Goal: Task Accomplishment & Management: Use online tool/utility

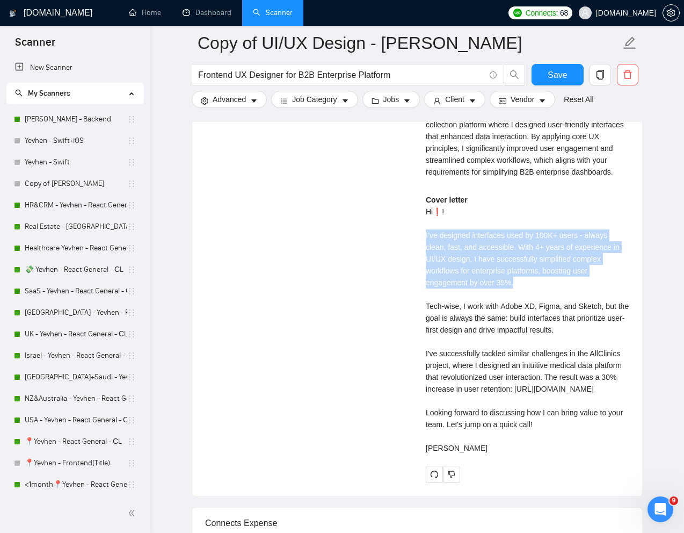
scroll to position [201, 0]
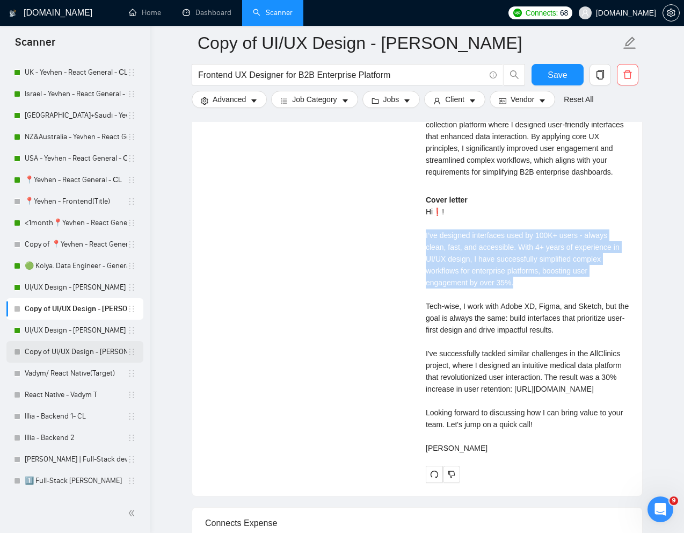
click at [55, 353] on link "Copy of UI/UX Design - [PERSON_NAME]" at bounding box center [76, 351] width 103 height 21
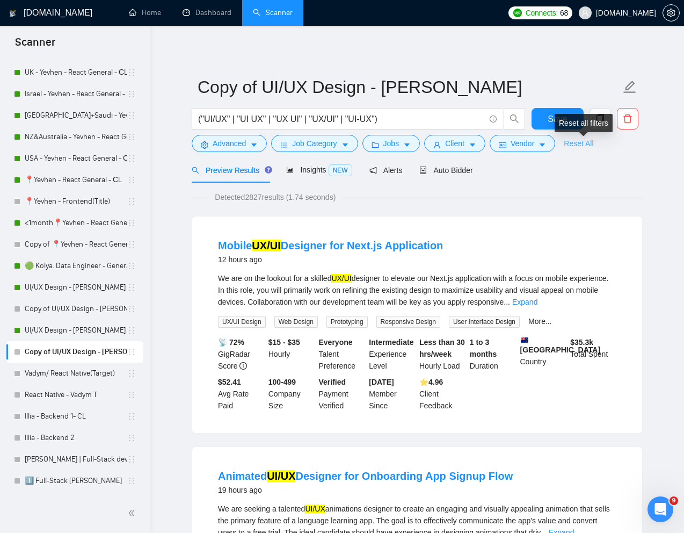
click at [593, 148] on link "Reset All" at bounding box center [579, 143] width 30 height 12
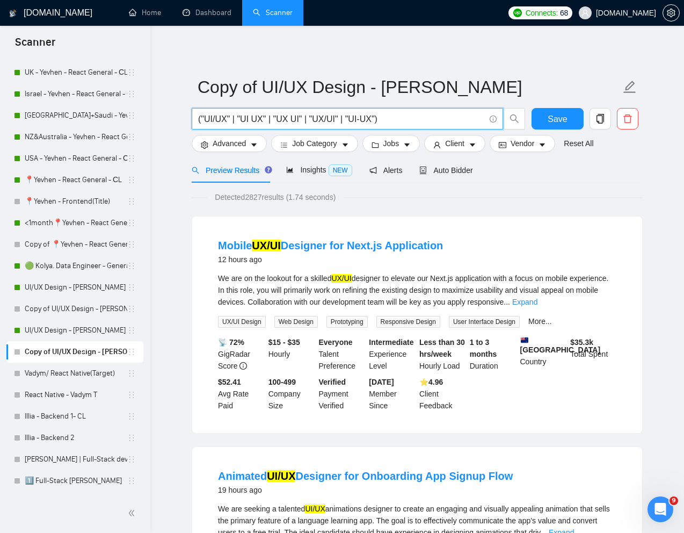
click at [428, 120] on input "("UI/UX" | "UI UX" | "UX UI" | "UX/UI" | "UI-UX")" at bounding box center [341, 118] width 287 height 13
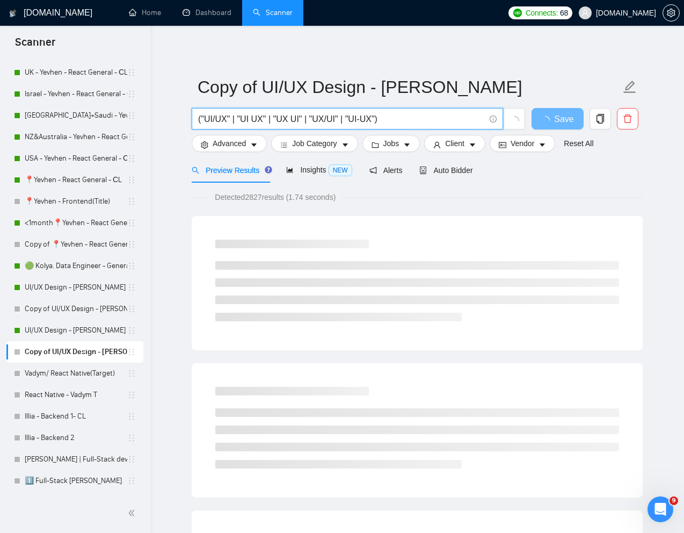
paste input "We are seeking a talented Software Product Designer to help us design and innov…"
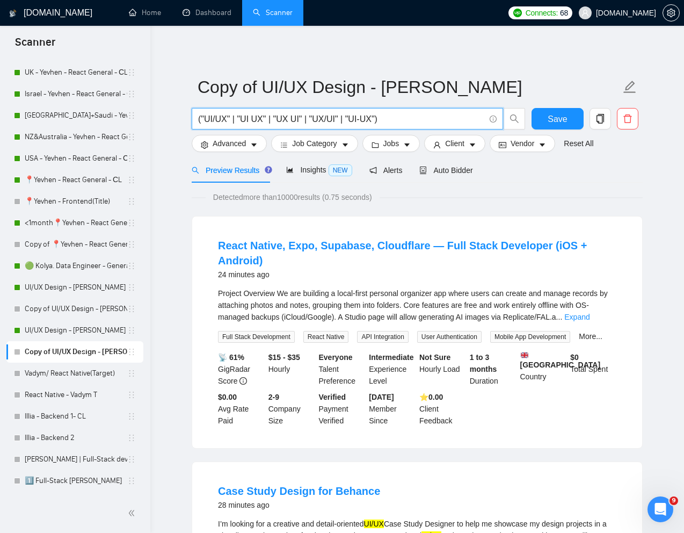
paste input "Software Product Designer"
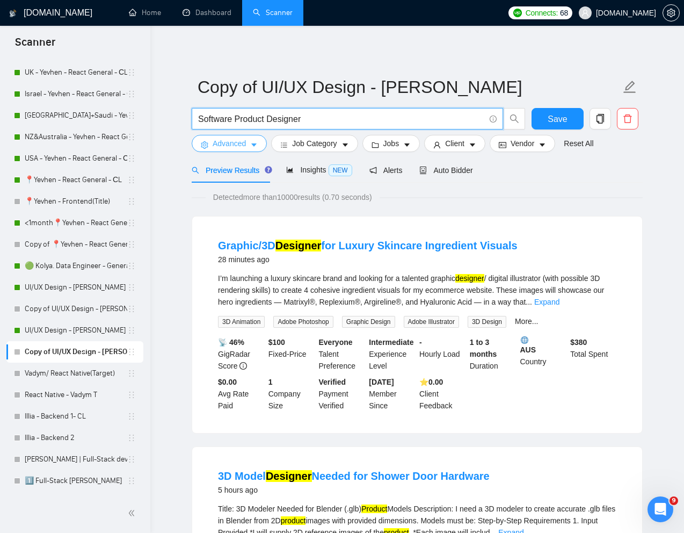
type input "Software Product Designer"
click at [245, 149] on button "Advanced" at bounding box center [229, 143] width 75 height 17
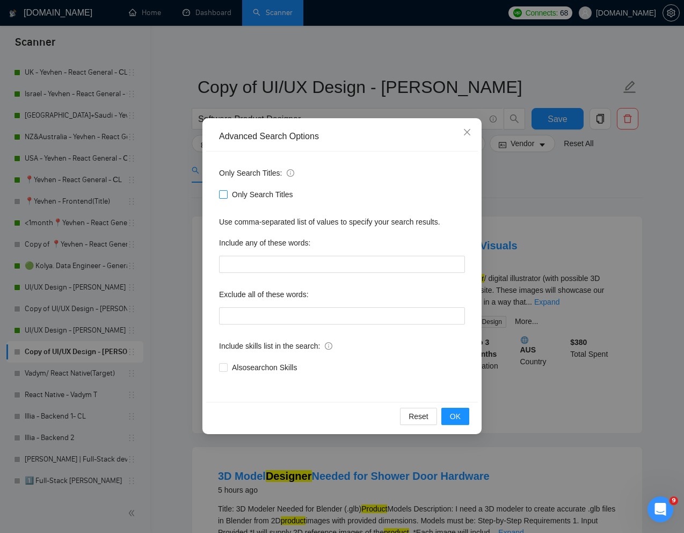
click at [219, 197] on input "Only Search Titles" at bounding box center [223, 194] width 8 height 8
checkbox input "true"
click at [456, 426] on div "Reset OK" at bounding box center [342, 416] width 272 height 28
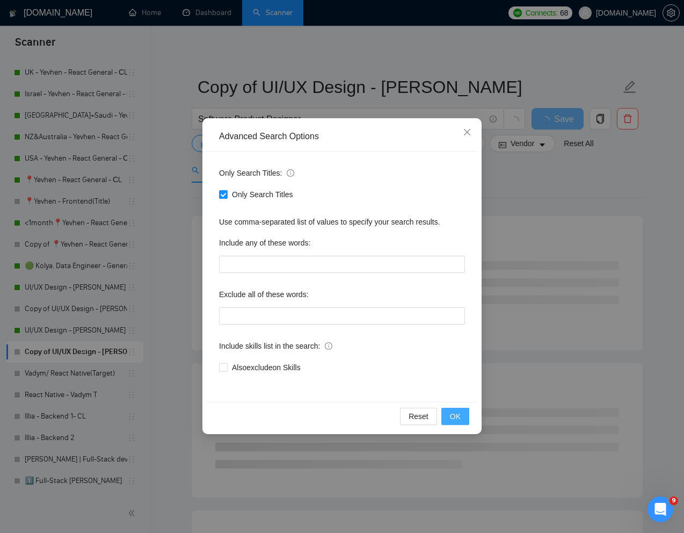
click at [456, 424] on button "OK" at bounding box center [455, 416] width 28 height 17
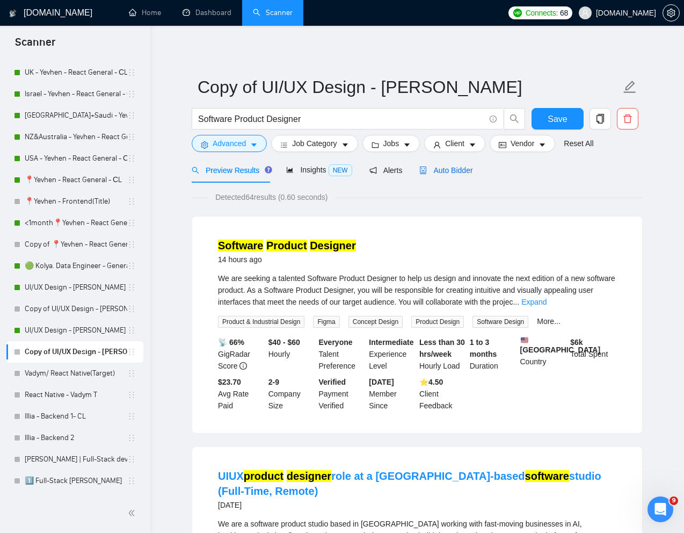
click at [460, 170] on span "Auto Bidder" at bounding box center [445, 170] width 53 height 9
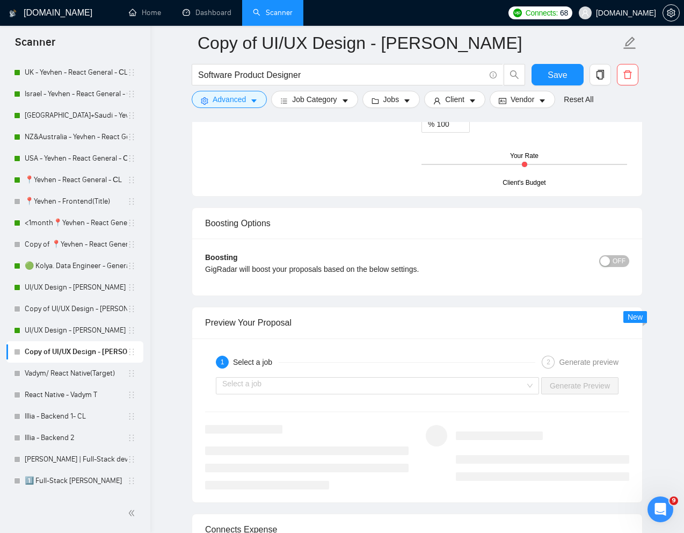
scroll to position [2029, 0]
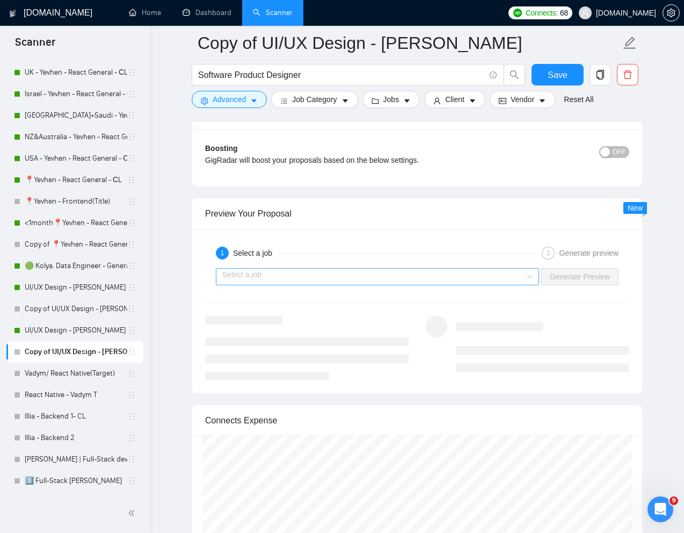
click at [486, 274] on input "search" at bounding box center [373, 276] width 303 height 16
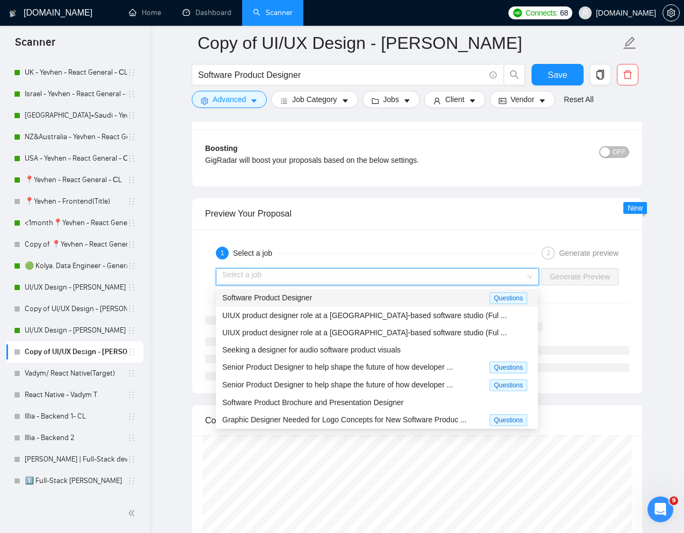
click at [391, 298] on div "Software Product Designer" at bounding box center [355, 298] width 267 height 12
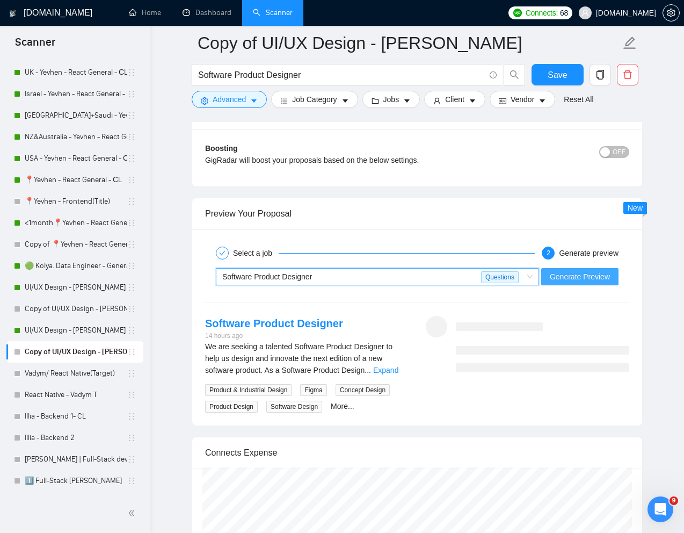
click at [580, 273] on span "Generate Preview" at bounding box center [580, 277] width 60 height 12
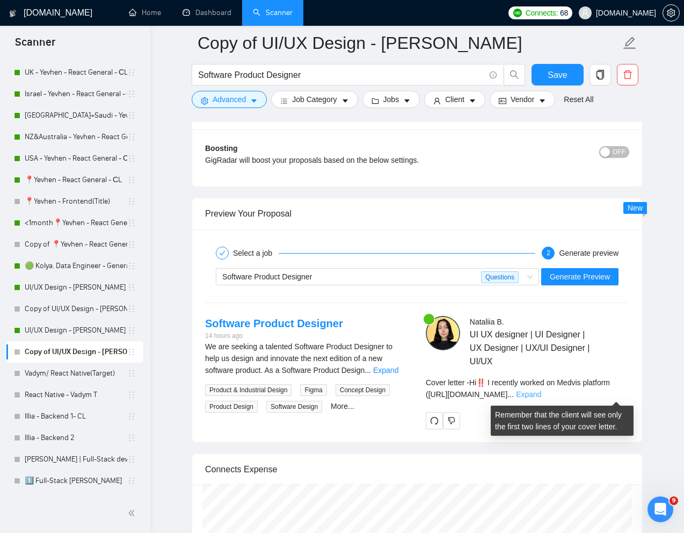
click at [541, 395] on link "Expand" at bounding box center [528, 394] width 25 height 9
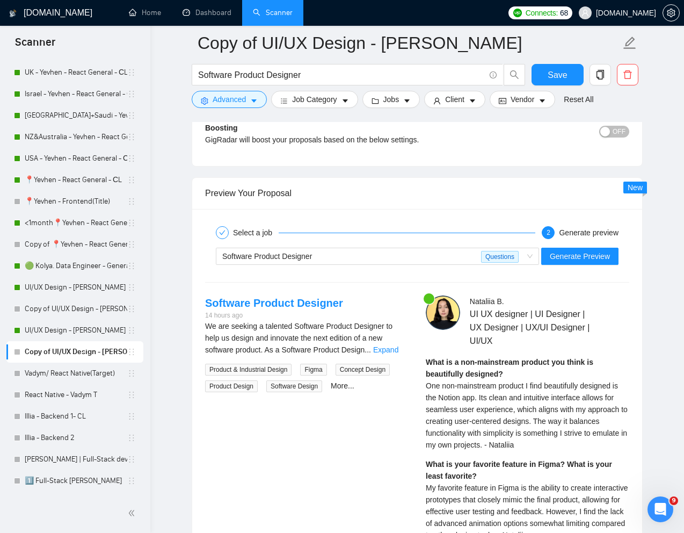
scroll to position [2052, 0]
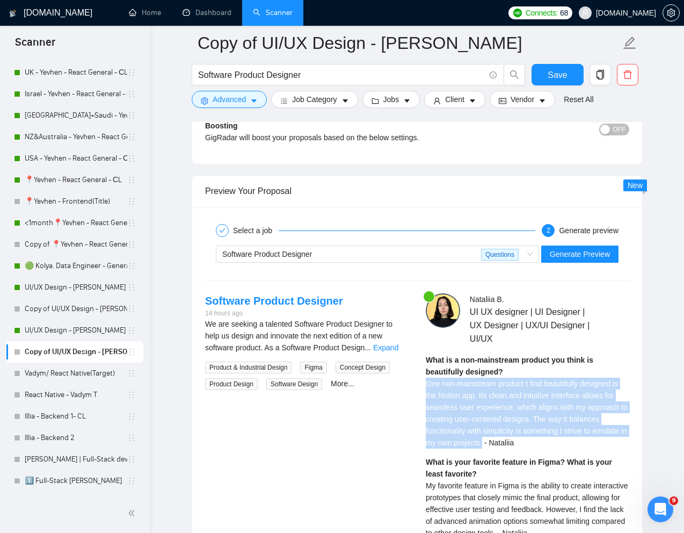
drag, startPoint x: 523, startPoint y: 443, endPoint x: 421, endPoint y: 388, distance: 116.1
copy span "One non-mainstream product I find beautifully designed is the Notion app. Its c…"
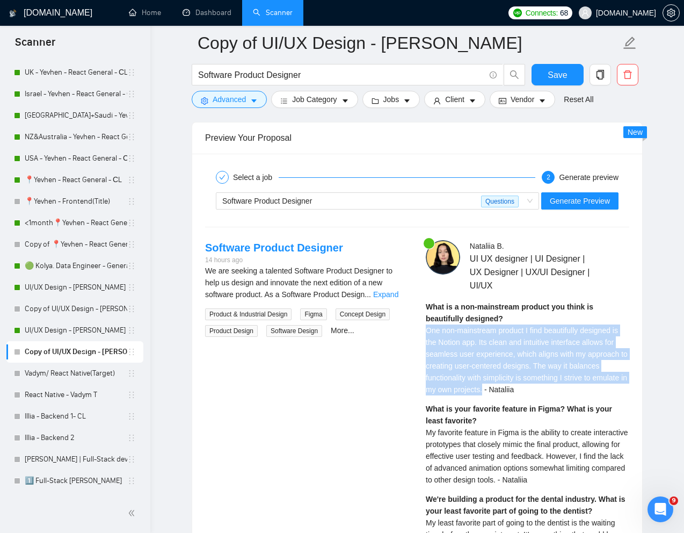
scroll to position [2110, 0]
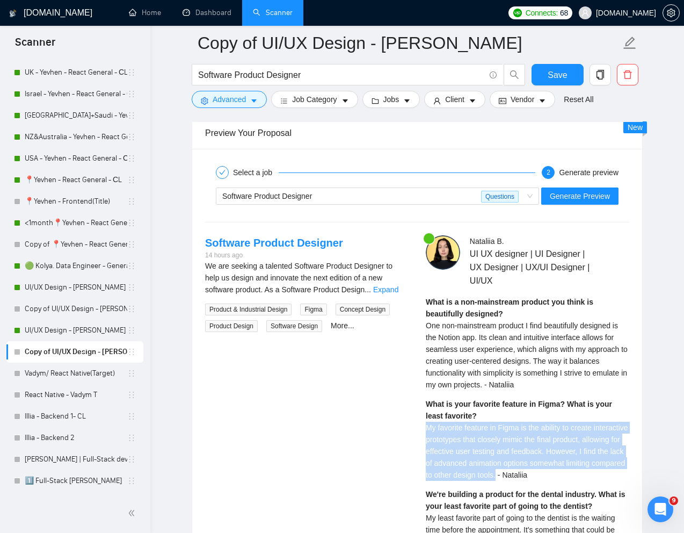
drag, startPoint x: 427, startPoint y: 430, endPoint x: 564, endPoint y: 473, distance: 143.4
click at [564, 473] on span "My favorite feature in Figma is the ability to create interactive prototypes th…" at bounding box center [527, 451] width 202 height 56
copy span "My favorite feature in Figma is the ability to create interactive prototypes th…"
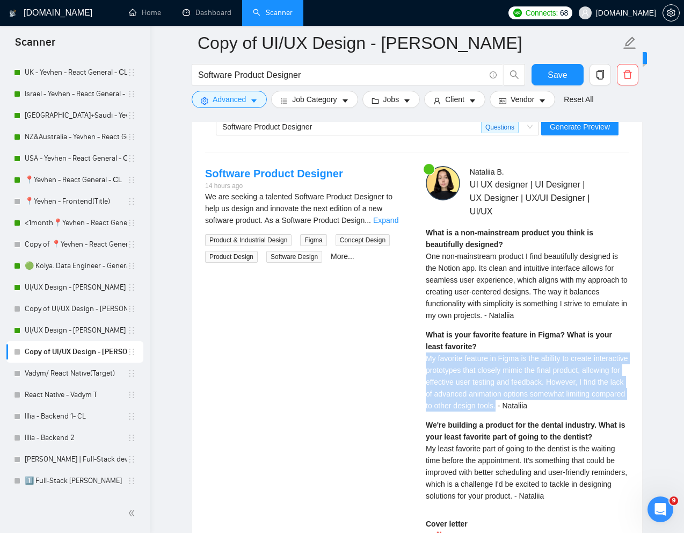
scroll to position [2180, 0]
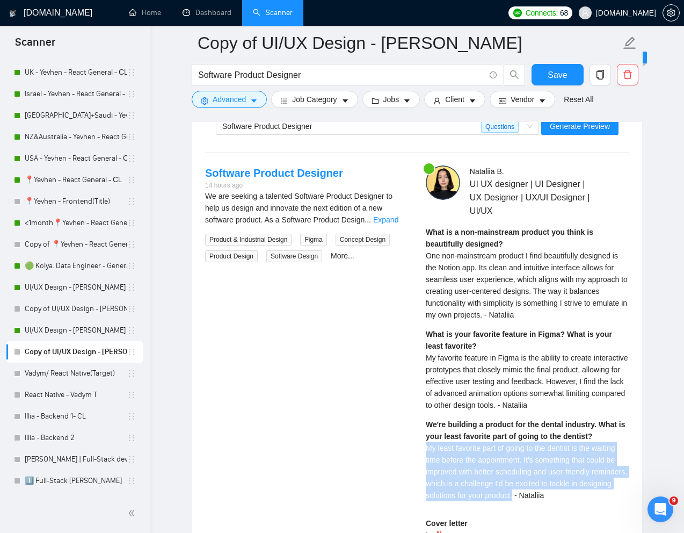
drag, startPoint x: 553, startPoint y: 498, endPoint x: 419, endPoint y: 449, distance: 142.5
click at [419, 449] on div "[PERSON_NAME] UI UX designer | UI Designer | UX Designer | UX/UI Designer | UI/…" at bounding box center [527, 526] width 221 height 723
copy span "My least favorite part of going to the dentist is the waiting time before the a…"
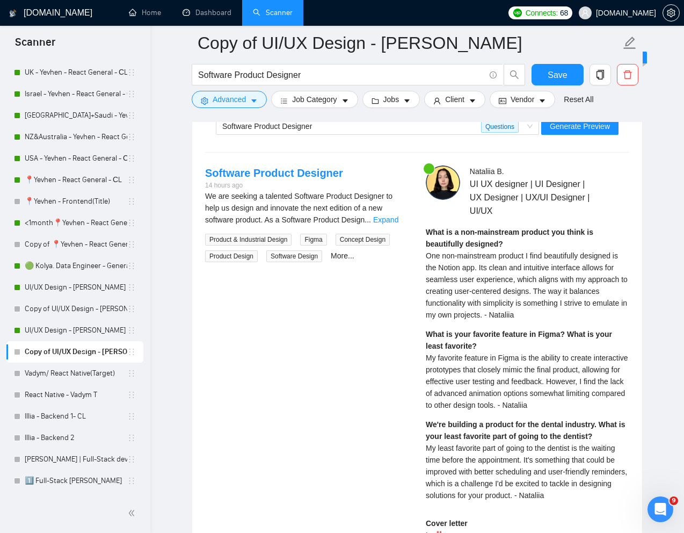
click at [525, 430] on div "We're building a product for the dental industry. What is your least favorite p…" at bounding box center [528, 459] width 204 height 83
drag, startPoint x: 423, startPoint y: 424, endPoint x: 598, endPoint y: 425, distance: 175.1
click at [598, 425] on div "[PERSON_NAME] UI UX designer | UI Designer | UX Designer | UX/UI Designer | UI/…" at bounding box center [527, 526] width 221 height 723
copy strong "We're building a product for the dental industry."
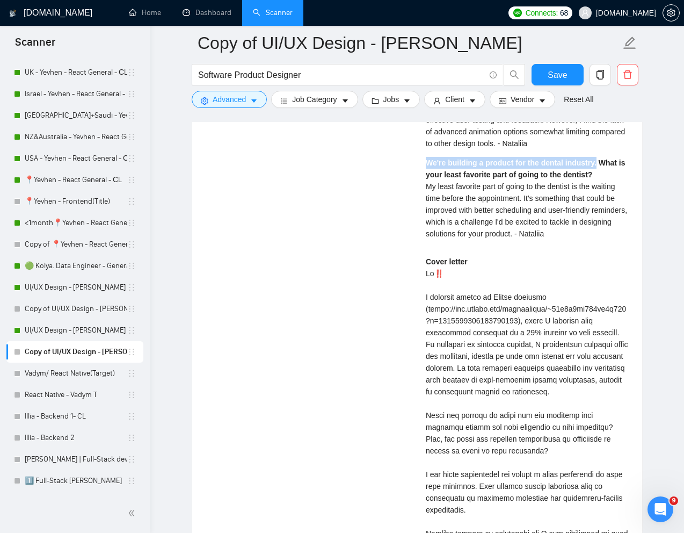
scroll to position [2442, 0]
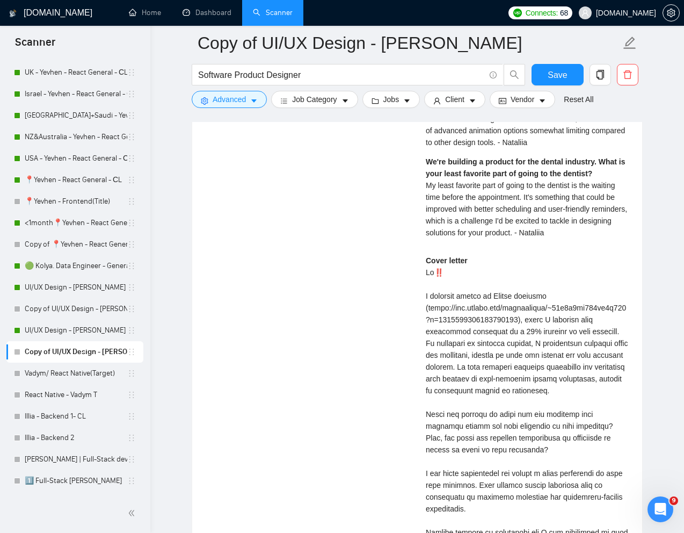
click at [488, 302] on div "Cover letter" at bounding box center [528, 426] width 204 height 343
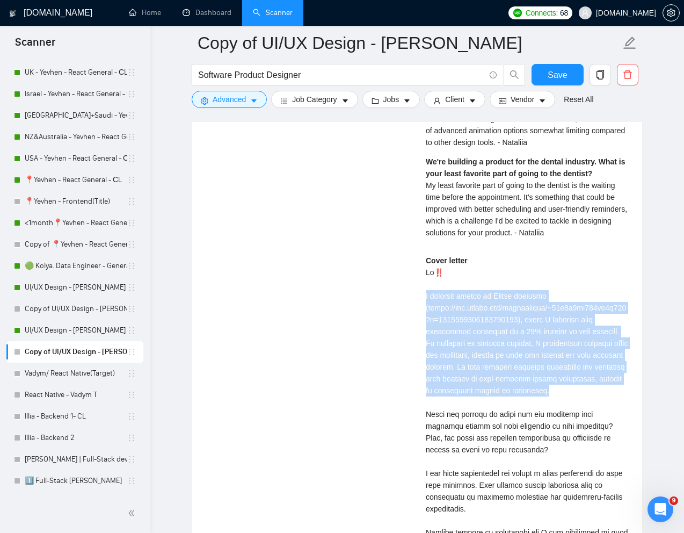
drag, startPoint x: 422, startPoint y: 296, endPoint x: 623, endPoint y: 393, distance: 223.1
click at [623, 393] on div "[PERSON_NAME] UI UX designer | UI Designer | UX Designer | UX/UI Designer | UI/…" at bounding box center [527, 264] width 221 height 723
copy div "I recently worked on Medvis platform ([URL][DOMAIN_NAME]), where I enhanced use…"
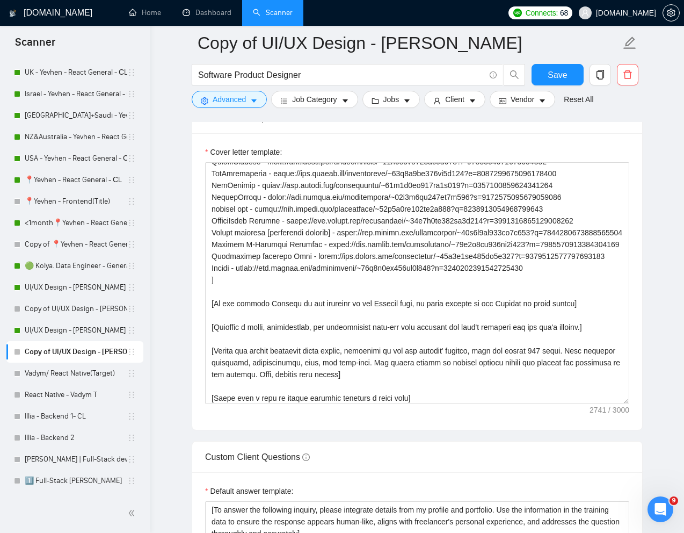
scroll to position [193, 0]
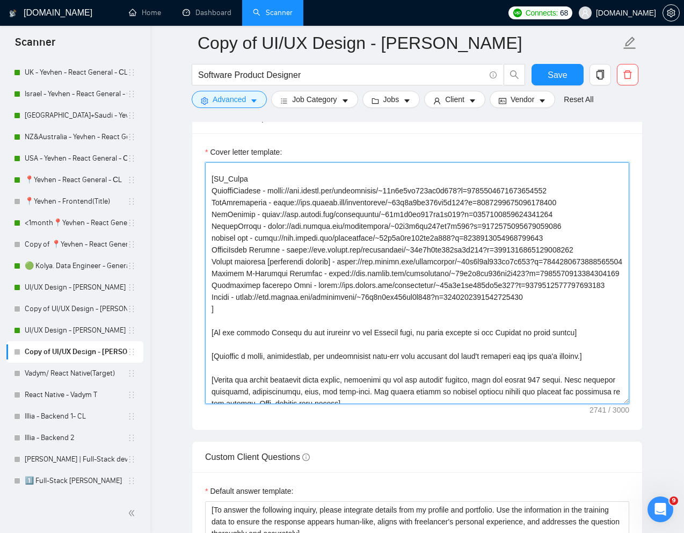
click at [255, 236] on textarea "Cover letter template:" at bounding box center [417, 283] width 424 height 242
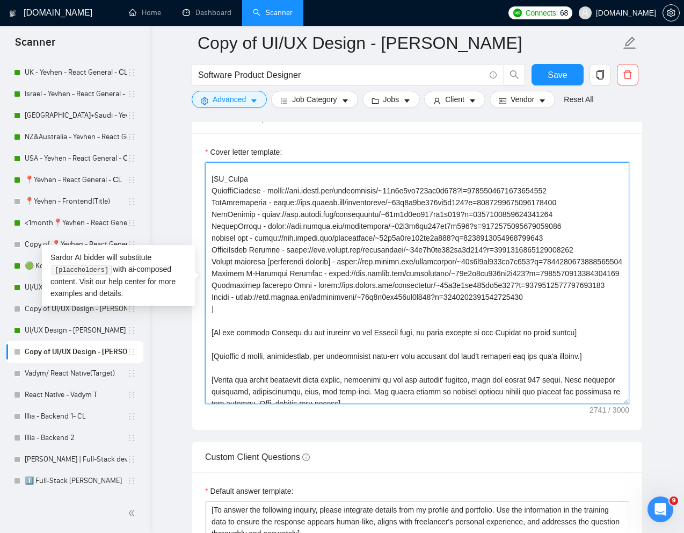
paste textarea "QHS"
drag, startPoint x: 210, startPoint y: 190, endPoint x: 588, endPoint y: 222, distance: 378.8
click at [588, 222] on textarea "Cover letter template:" at bounding box center [417, 283] width 424 height 242
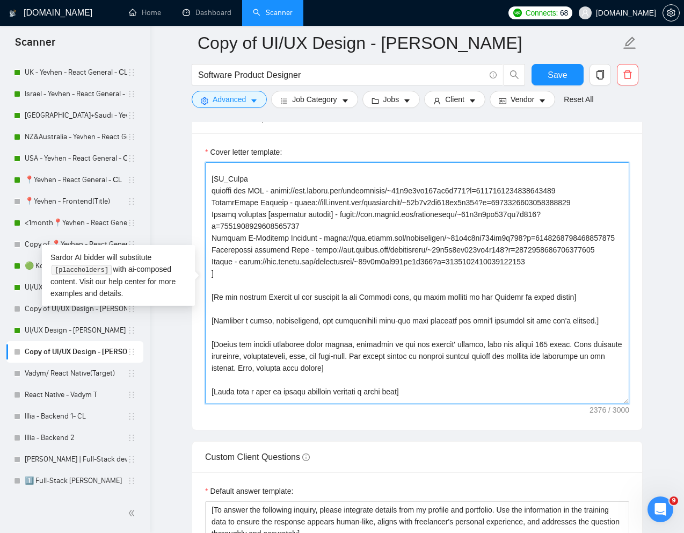
scroll to position [181, 0]
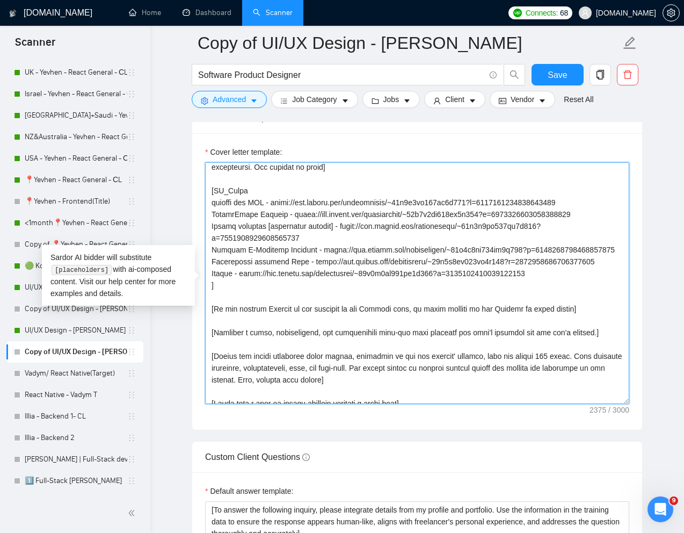
drag, startPoint x: 212, startPoint y: 215, endPoint x: 589, endPoint y: 297, distance: 385.8
click at [589, 297] on textarea "Cover letter template:" at bounding box center [417, 283] width 424 height 242
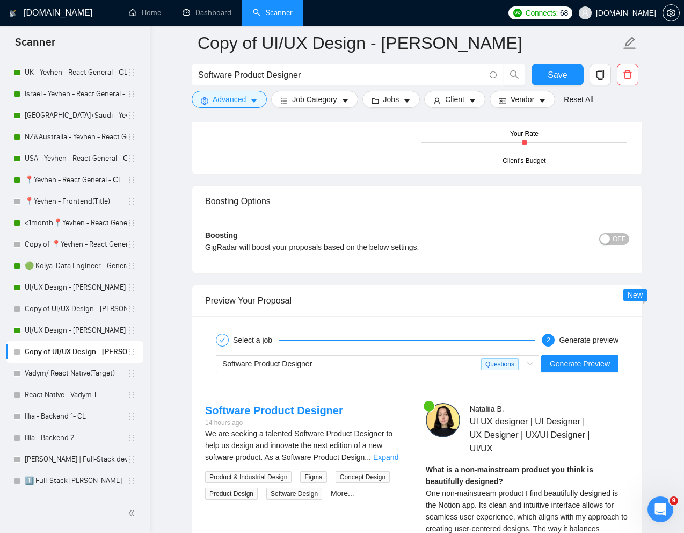
scroll to position [1947, 0]
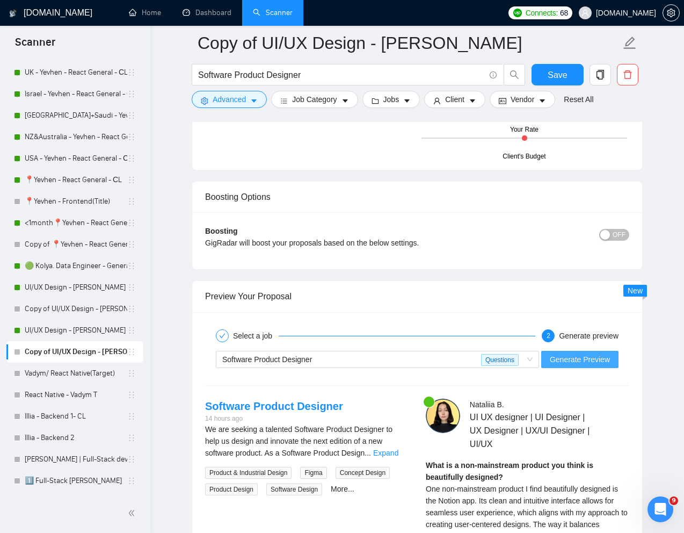
type textarea "[Lorem i dolorsit ametcons adipi eli "Se‼️" doe tempor'i utla et dolorem aliq (…"
click at [571, 362] on span "Generate Preview" at bounding box center [580, 359] width 60 height 12
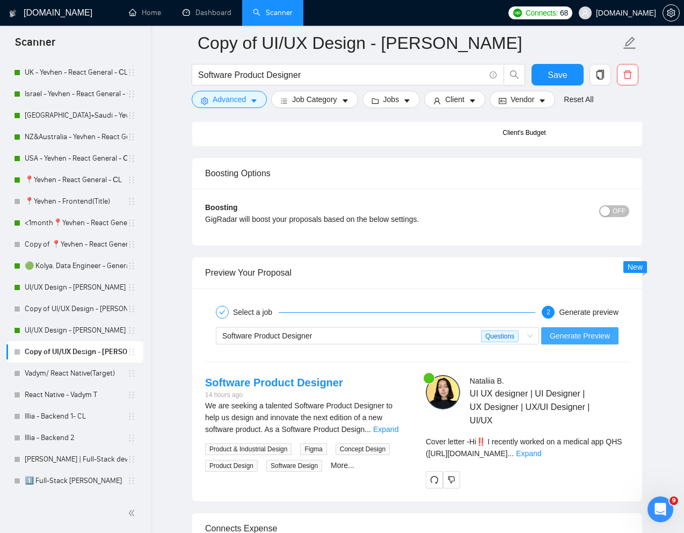
scroll to position [2015, 0]
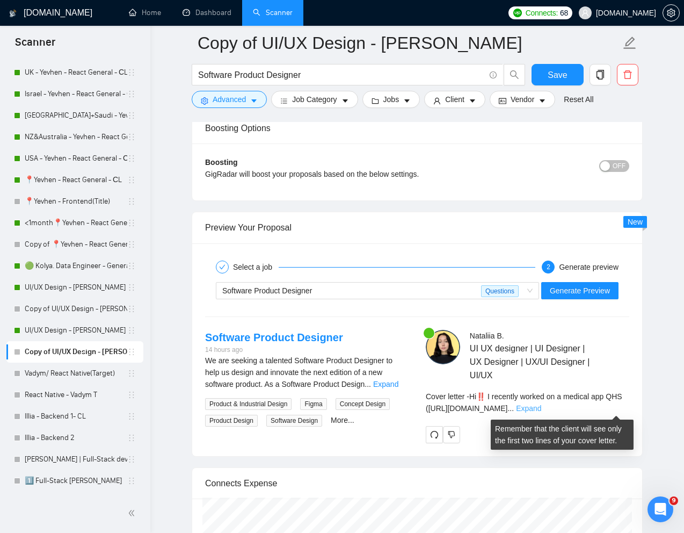
click at [541, 406] on link "Expand" at bounding box center [528, 408] width 25 height 9
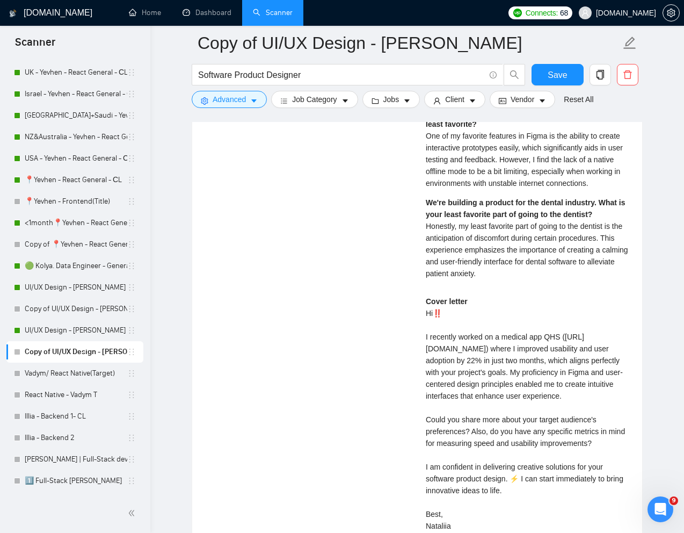
scroll to position [2392, 0]
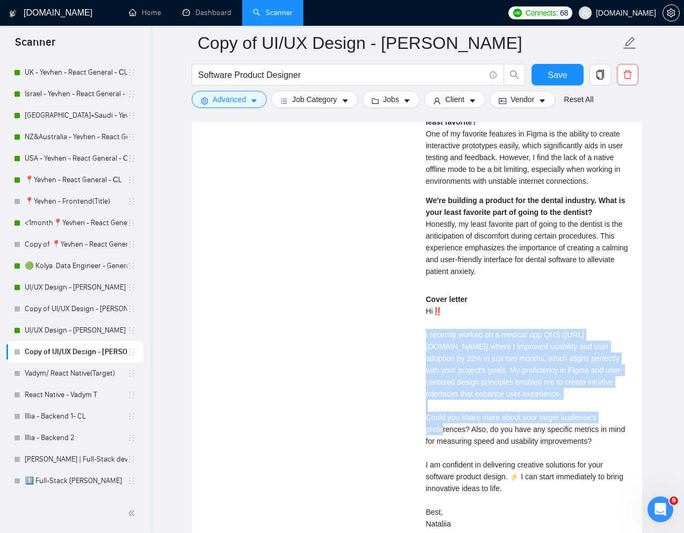
drag, startPoint x: 423, startPoint y: 347, endPoint x: 499, endPoint y: 425, distance: 109.0
click at [499, 425] on div "[PERSON_NAME] UI UX designer | UI Designer | UX Designer | UX/UI Designer | UI/…" at bounding box center [527, 255] width 221 height 605
copy div "I recently worked on a medical app QHS ([URL][DOMAIN_NAME]) where I improved us…"
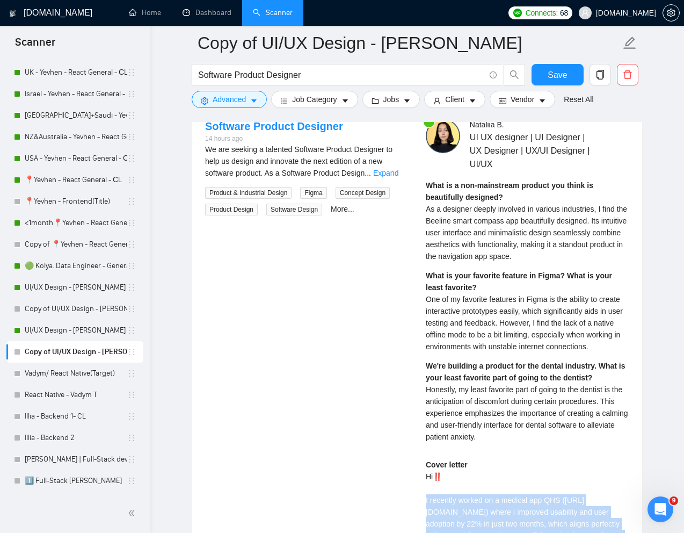
scroll to position [2122, 0]
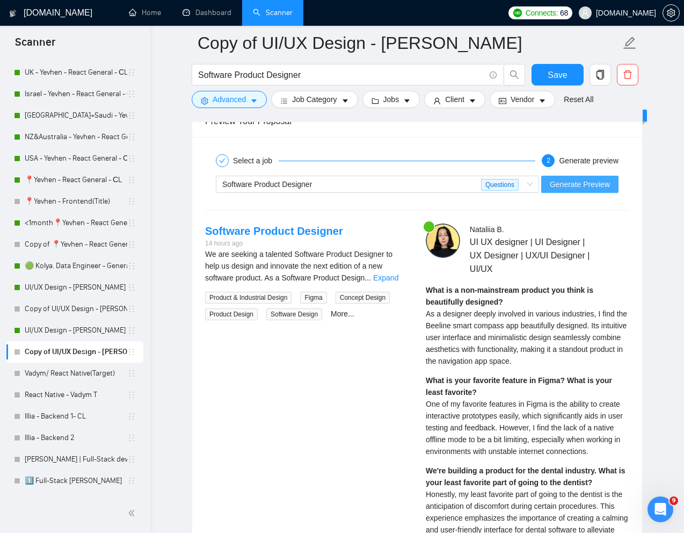
click at [584, 189] on span "Generate Preview" at bounding box center [580, 184] width 60 height 12
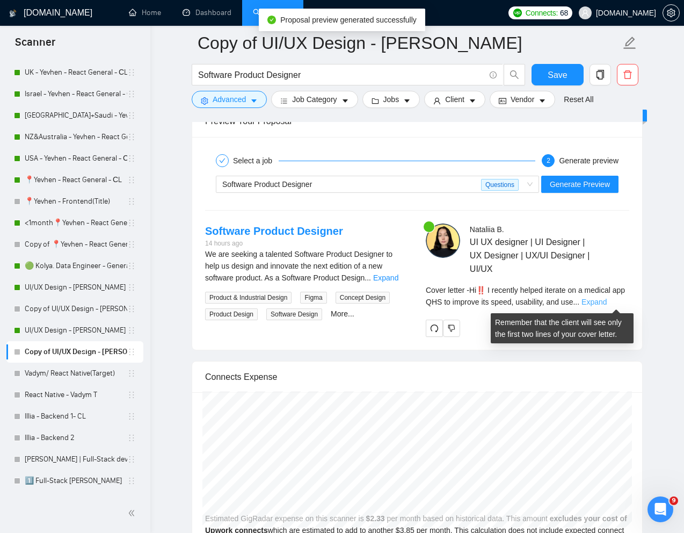
click at [607, 302] on link "Expand" at bounding box center [594, 301] width 25 height 9
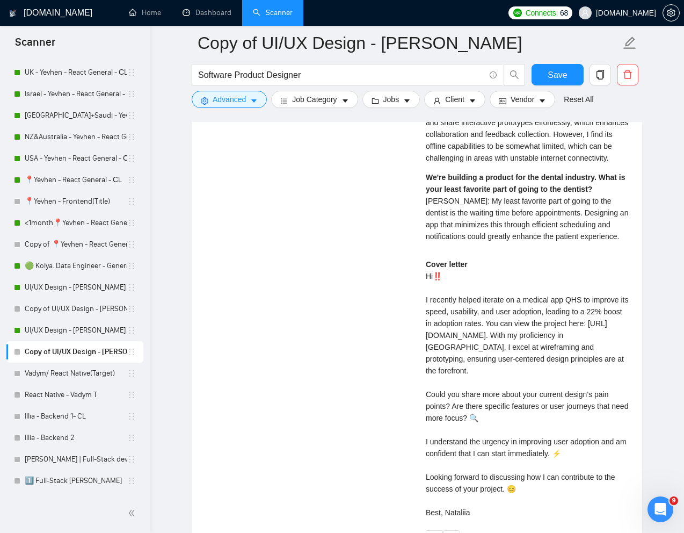
scroll to position [2434, 0]
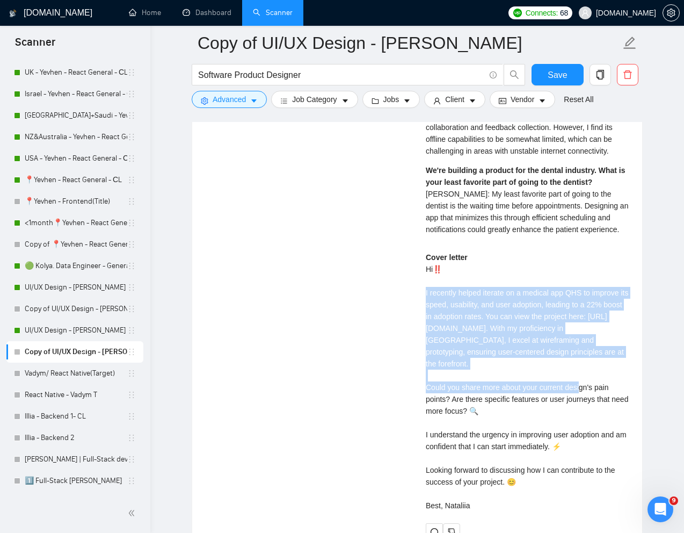
drag, startPoint x: 425, startPoint y: 303, endPoint x: 613, endPoint y: 372, distance: 200.3
click at [613, 372] on div "[PERSON_NAME] UI UX designer | UI Designer | UX Designer | UX/UI Designer | UI/…" at bounding box center [527, 225] width 221 height 629
copy div "I recently helped iterate on a medical app QHS to improve its speed, usability,…"
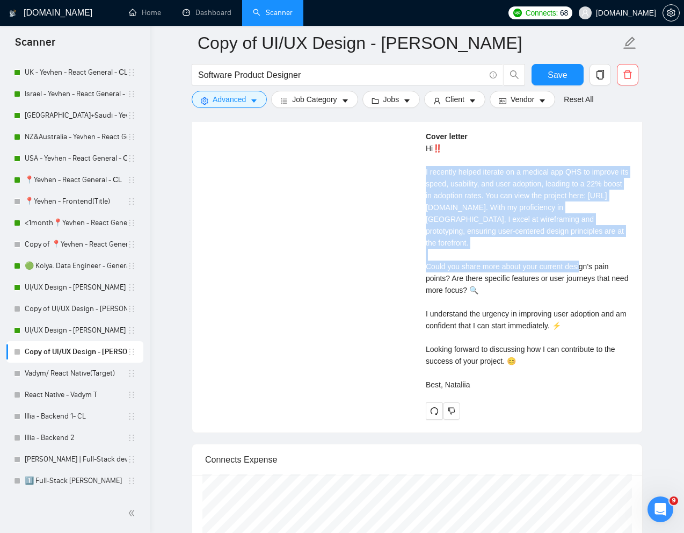
scroll to position [154, 0]
click at [77, 245] on link "Copy of 📍Yevhen - React General - СL" at bounding box center [76, 244] width 103 height 21
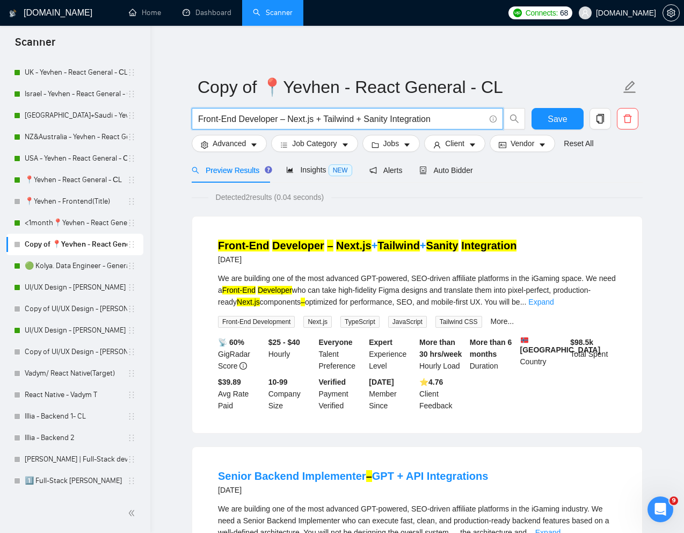
click at [303, 121] on input "Front-End Developer – Next.js + Tailwind + Sanity Integration" at bounding box center [341, 118] width 287 height 13
paste input "Senior Web Developer"
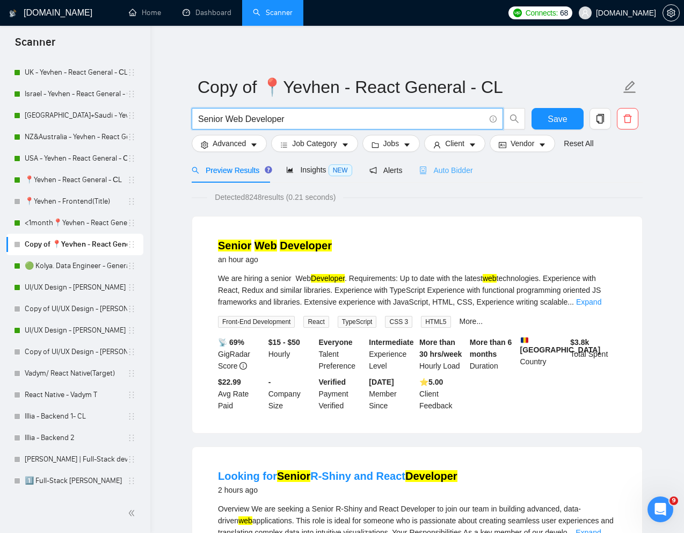
type input "Senior Web Developer"
click at [459, 171] on span "Auto Bidder" at bounding box center [445, 170] width 53 height 9
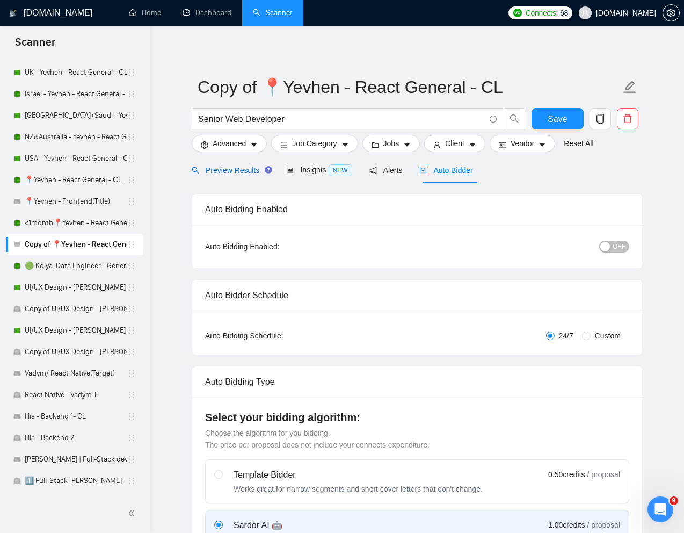
click at [234, 172] on span "Preview Results" at bounding box center [230, 170] width 77 height 9
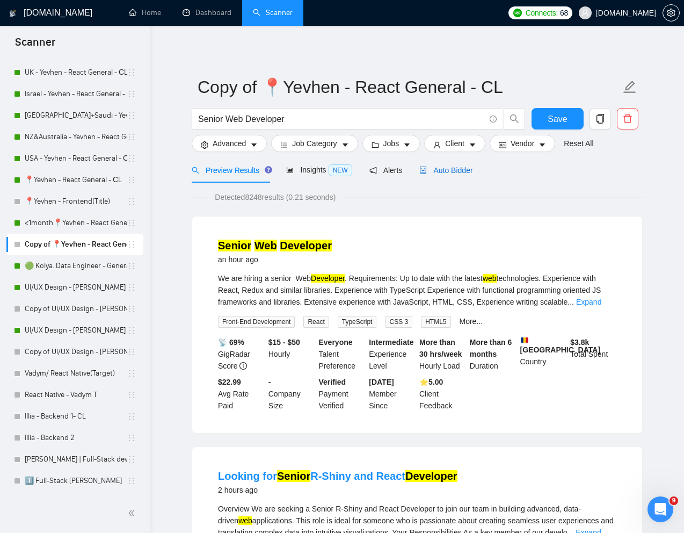
click at [456, 170] on span "Auto Bidder" at bounding box center [445, 170] width 53 height 9
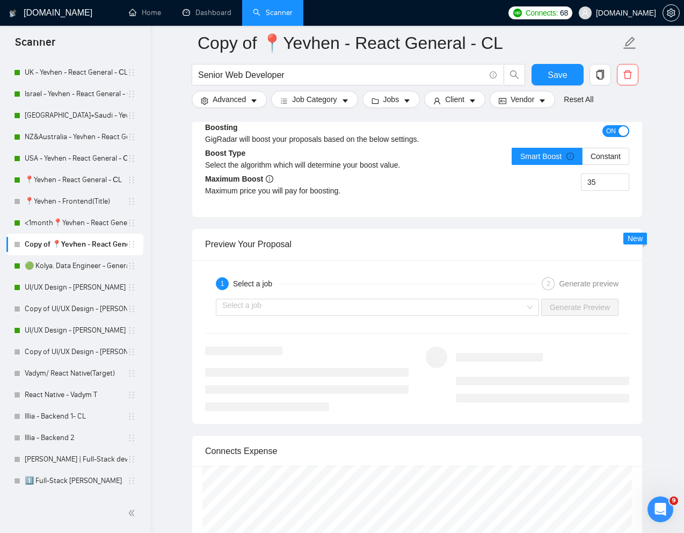
scroll to position [2052, 0]
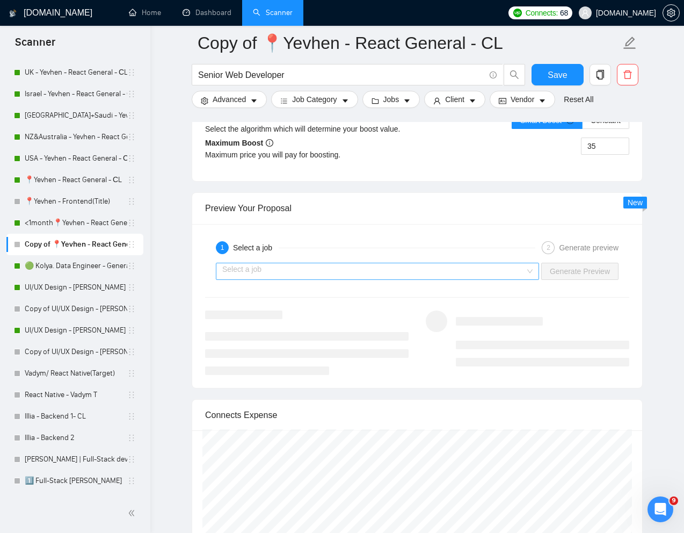
click at [485, 279] on input "search" at bounding box center [373, 271] width 303 height 16
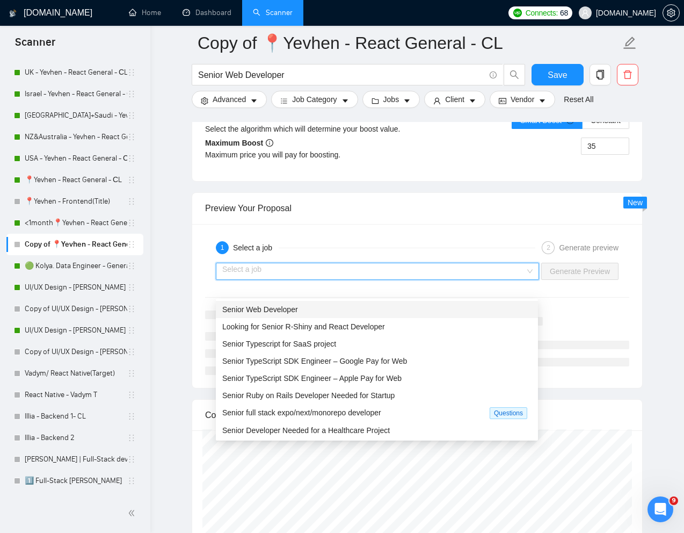
click at [375, 316] on div "Senior Web Developer" at bounding box center [377, 309] width 322 height 17
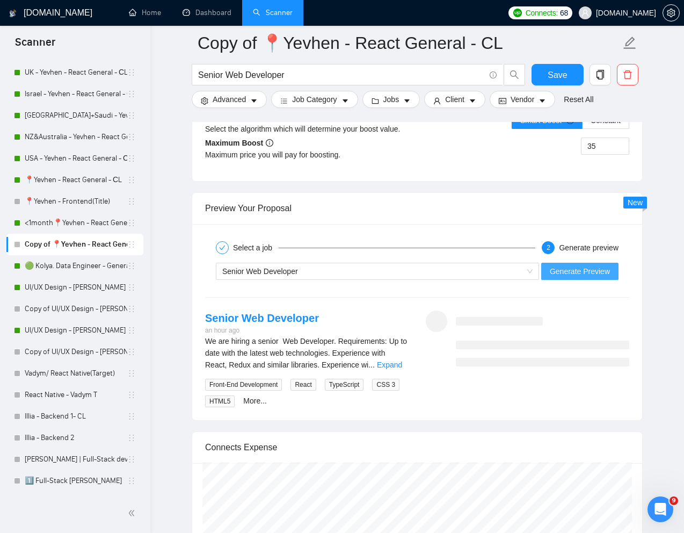
click at [567, 277] on span "Generate Preview" at bounding box center [580, 271] width 60 height 12
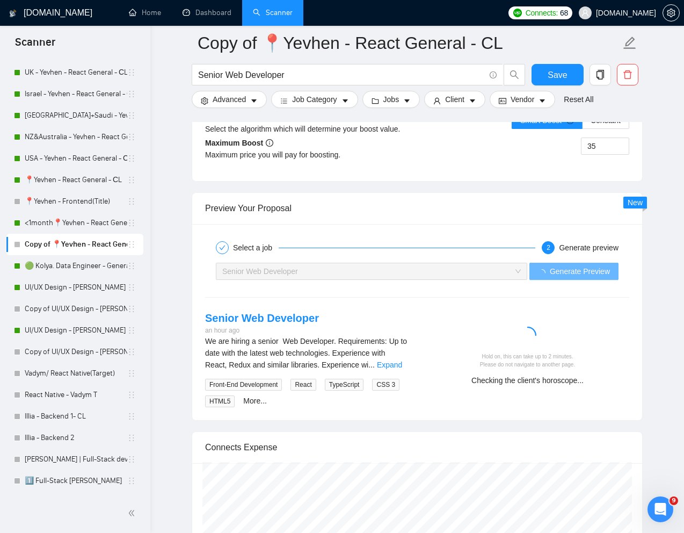
click at [467, 348] on div at bounding box center [527, 336] width 195 height 21
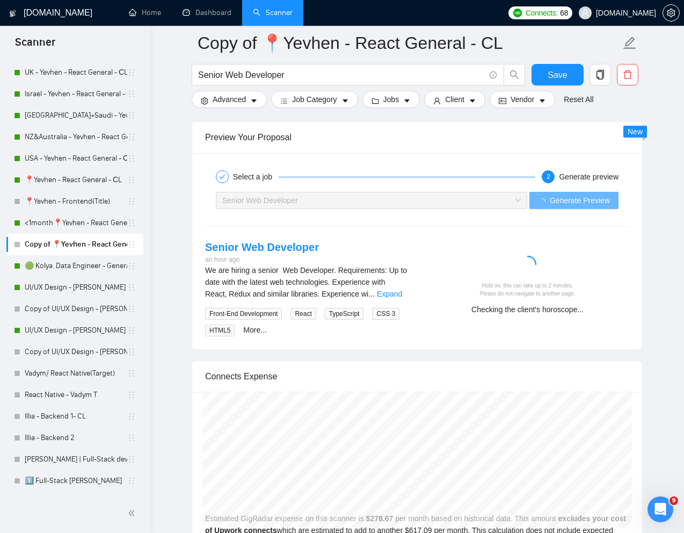
scroll to position [2124, 0]
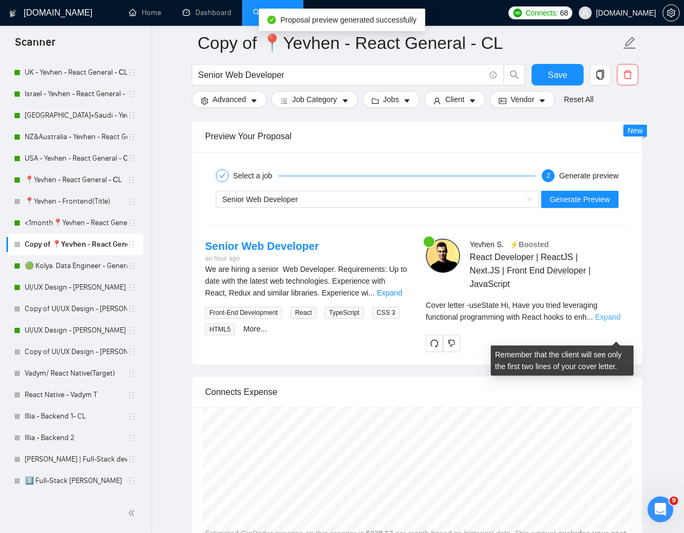
click at [613, 321] on link "Expand" at bounding box center [607, 317] width 25 height 9
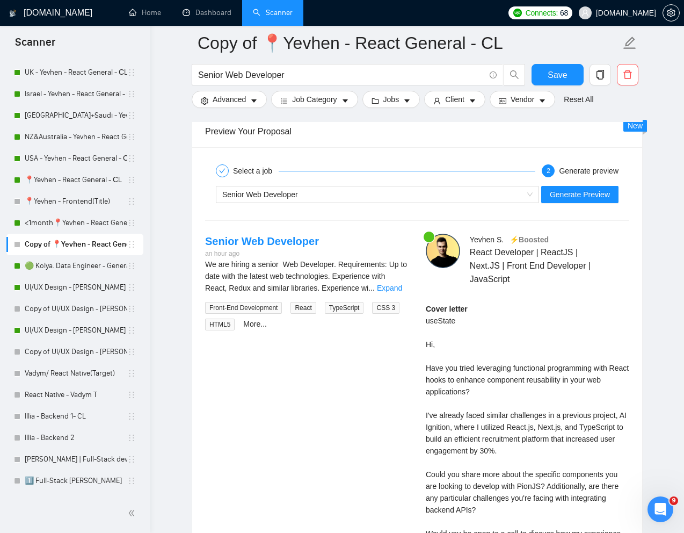
scroll to position [2108, 0]
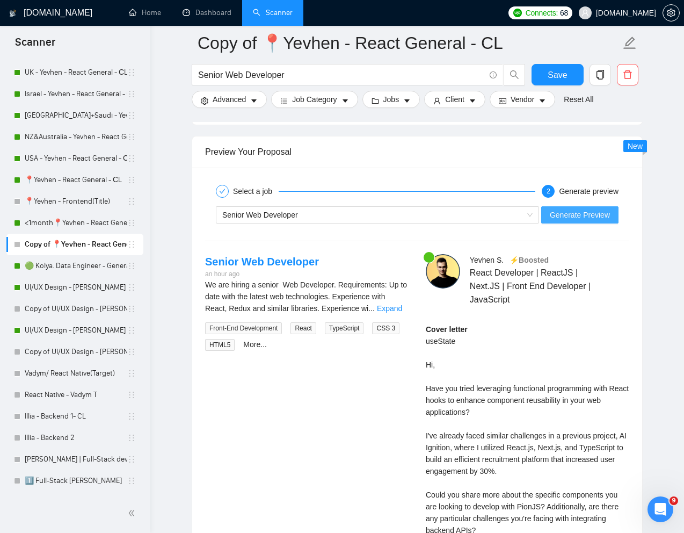
click at [569, 221] on span "Generate Preview" at bounding box center [580, 215] width 60 height 12
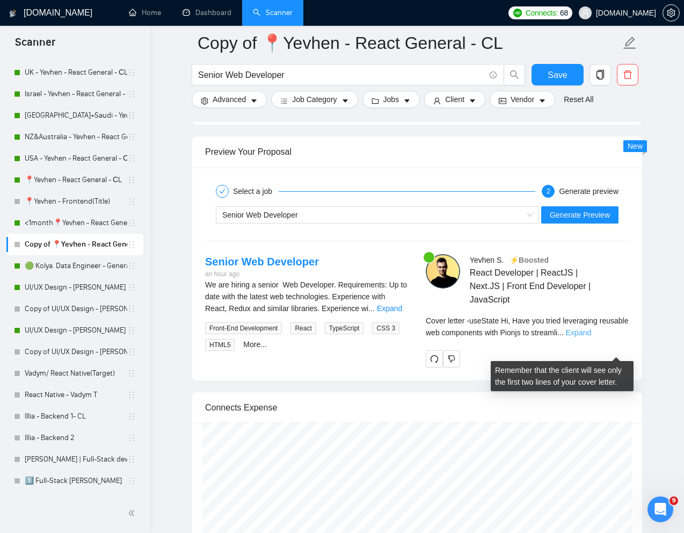
click at [591, 337] on link "Expand" at bounding box center [578, 332] width 25 height 9
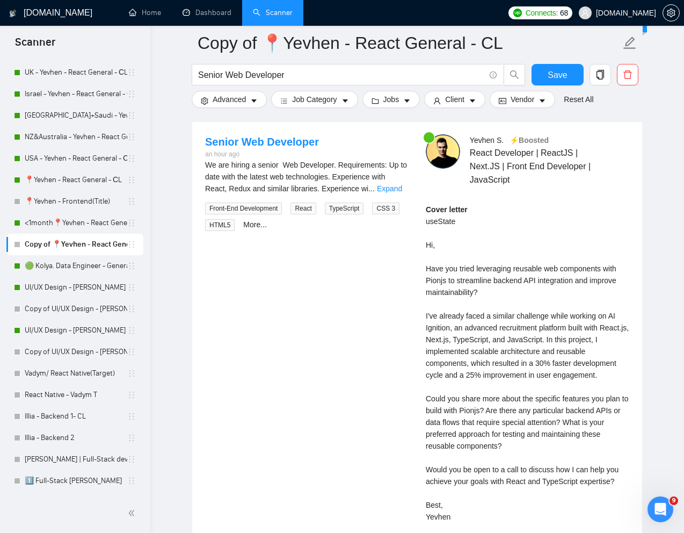
scroll to position [2232, 0]
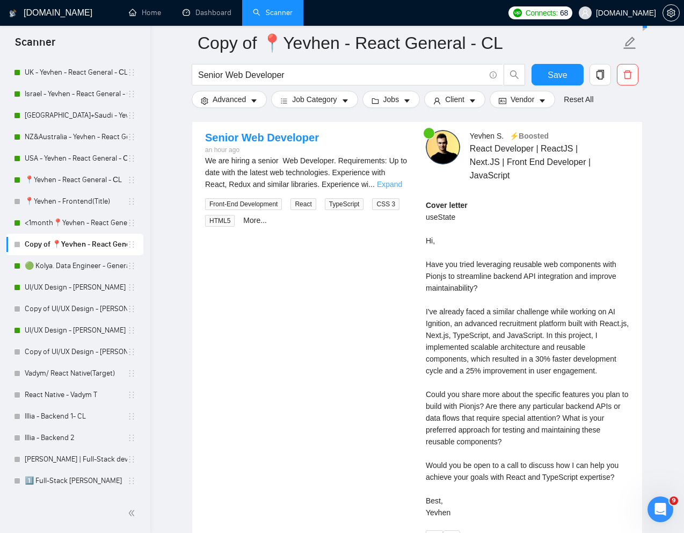
click at [396, 188] on link "Expand" at bounding box center [389, 184] width 25 height 9
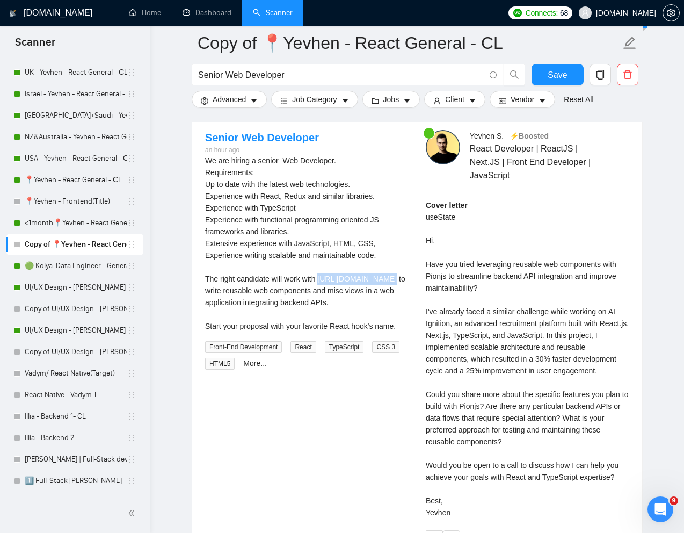
drag, startPoint x: 386, startPoint y: 299, endPoint x: 324, endPoint y: 297, distance: 61.8
click at [324, 297] on div "We are hiring a senior Web Developer. Requirements: Up to date with the latest …" at bounding box center [307, 243] width 204 height 177
copy div "[URL][DOMAIN_NAME]"
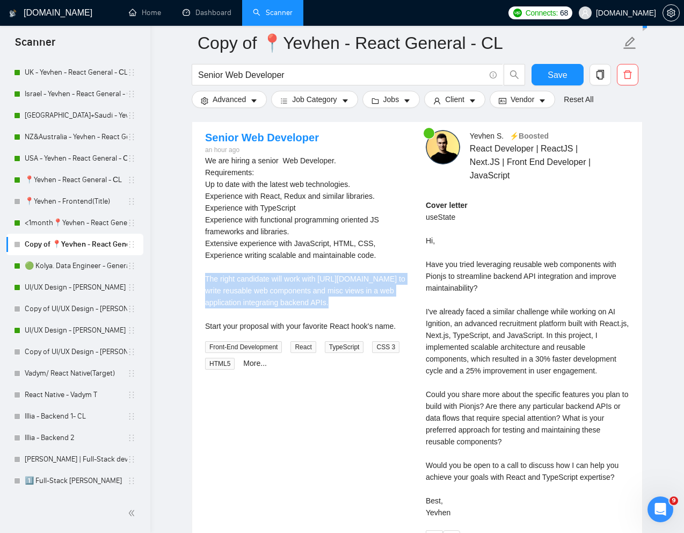
drag, startPoint x: 204, startPoint y: 293, endPoint x: 342, endPoint y: 318, distance: 140.8
click at [342, 318] on div "Senior Web Developer an hour ago We are hiring a senior Web Developer. Requirem…" at bounding box center [307, 250] width 221 height 240
copy div "The right candidate will work with [URL][DOMAIN_NAME] to write reusable web com…"
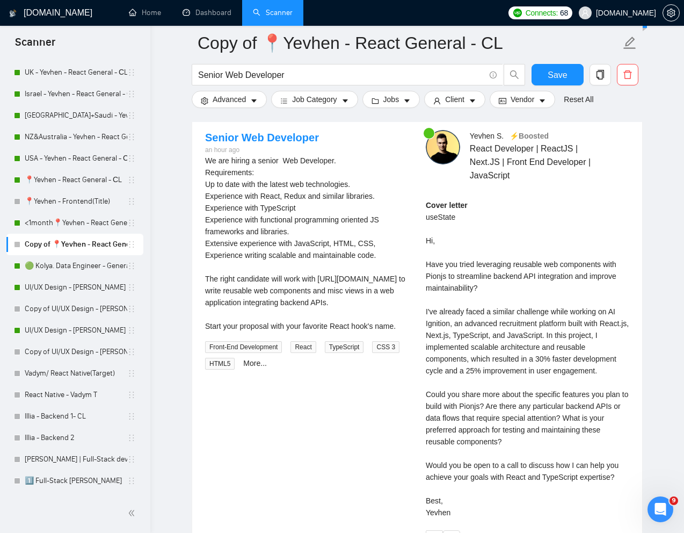
click at [452, 426] on div "Cover letter useState Hi, Have you tried leveraging reusable web components wit…" at bounding box center [528, 358] width 204 height 319
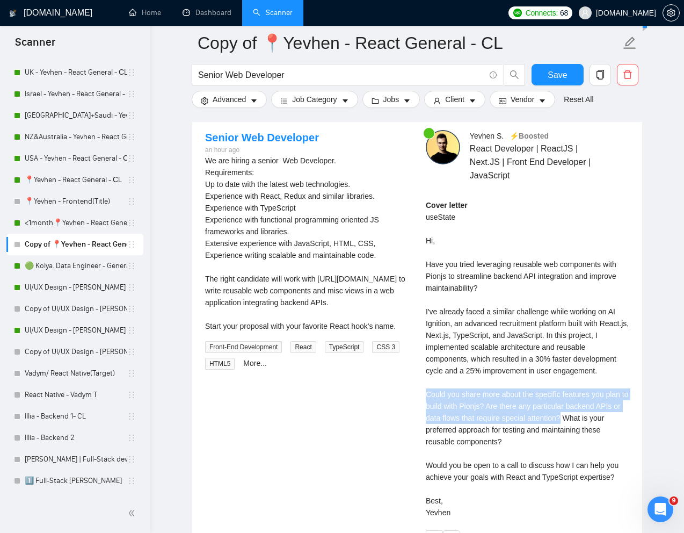
drag, startPoint x: 425, startPoint y: 411, endPoint x: 576, endPoint y: 433, distance: 153.0
click at [576, 433] on div "[PERSON_NAME] ⚡️Boosted React Developer | ReactJS | Next.JS | Front End Develop…" at bounding box center [527, 338] width 221 height 417
copy div "Could you share more about the specific features you plan to build with Pionjs?…"
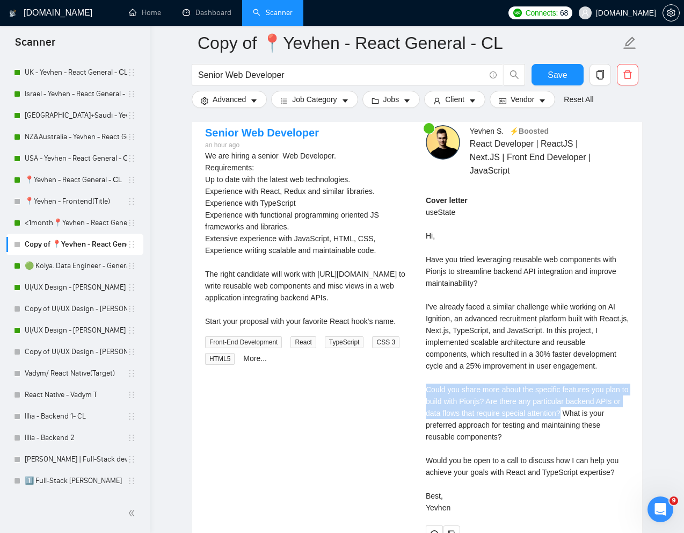
scroll to position [2241, 0]
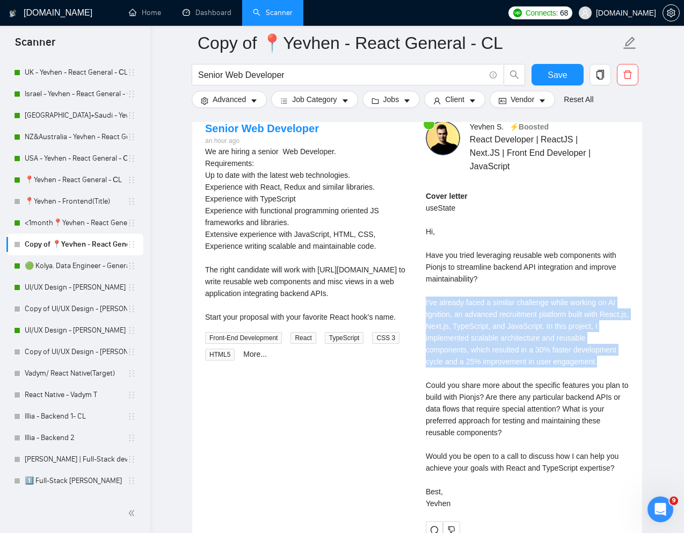
drag, startPoint x: 424, startPoint y: 319, endPoint x: 608, endPoint y: 380, distance: 194.4
click at [608, 380] on div "[PERSON_NAME] ⚡️Boosted React Developer | ReactJS | Next.JS | Front End Develop…" at bounding box center [527, 329] width 221 height 417
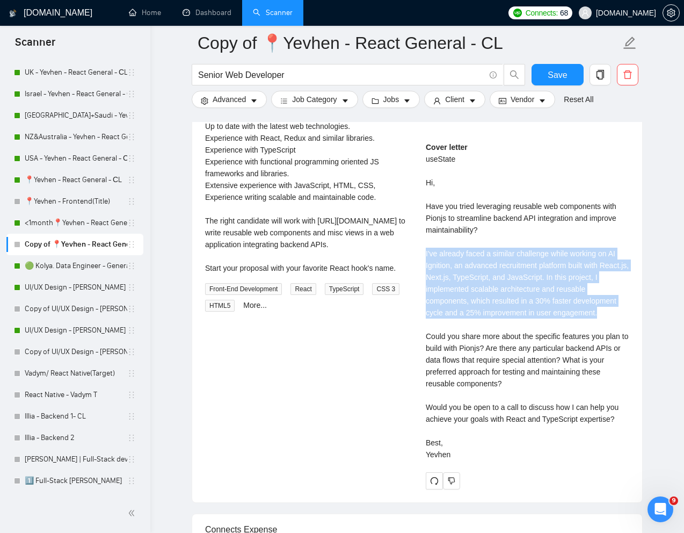
scroll to position [2302, 0]
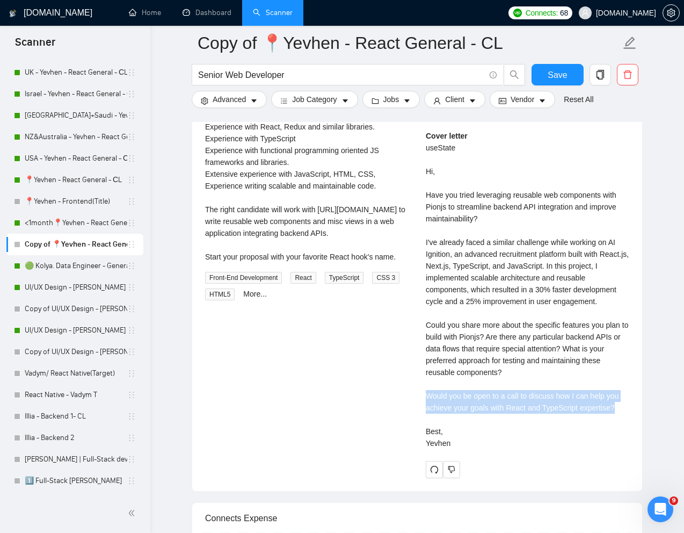
drag, startPoint x: 622, startPoint y: 426, endPoint x: 403, endPoint y: 417, distance: 219.8
click at [403, 417] on div "Senior Web Developer an hour ago We are hiring a senior Web Developer. Requirem…" at bounding box center [417, 269] width 441 height 417
